Goal: Consume media (video, audio)

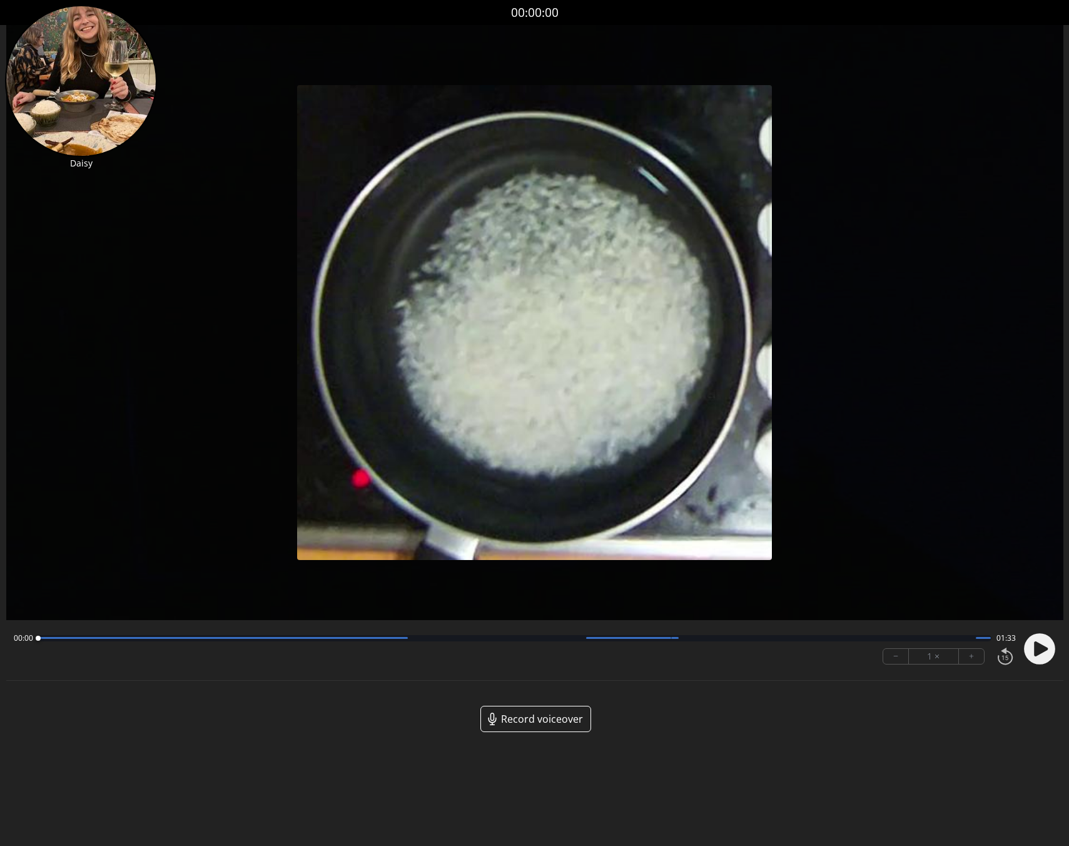
click at [1035, 644] on icon at bounding box center [1041, 648] width 14 height 15
click at [122, 639] on div at bounding box center [514, 638] width 953 height 6
click at [223, 640] on div at bounding box center [514, 638] width 953 height 6
click at [377, 640] on div "00:18 01:15" at bounding box center [515, 638] width 1002 height 10
click at [401, 639] on div at bounding box center [514, 638] width 953 height 6
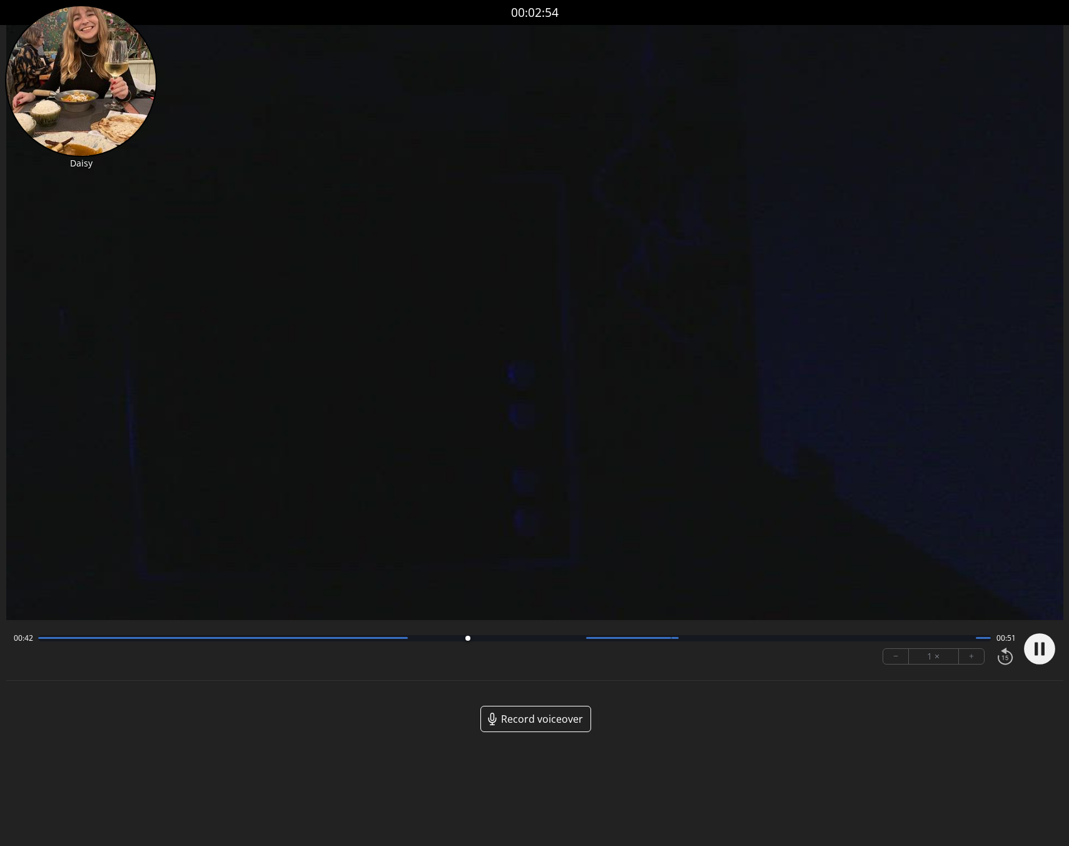
click at [498, 641] on div "00:42 00:51" at bounding box center [515, 638] width 1002 height 10
click at [537, 641] on div "00:42 00:50" at bounding box center [515, 638] width 1002 height 10
click at [600, 642] on div "00:43 00:50 − 1 × +" at bounding box center [512, 648] width 1007 height 43
click at [600, 639] on div at bounding box center [514, 638] width 953 height 6
click at [1041, 646] on icon at bounding box center [1042, 648] width 3 height 13
